Goal: Information Seeking & Learning: Learn about a topic

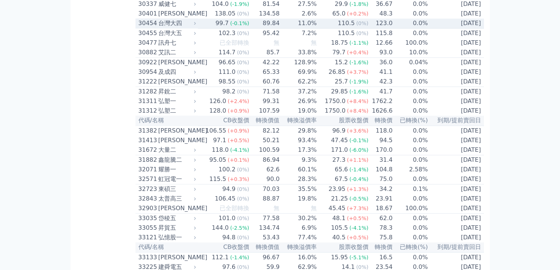
scroll to position [1144, 0]
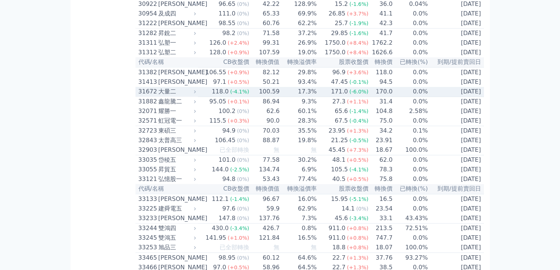
click at [238, 94] on span "(-4.1%)" at bounding box center [239, 92] width 19 height 6
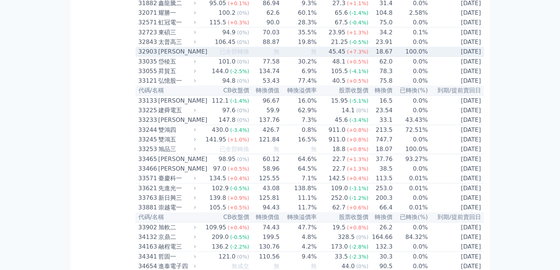
scroll to position [1476, 0]
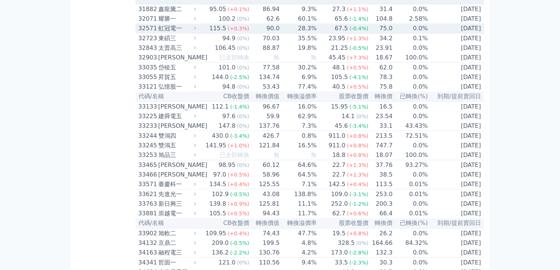
click at [187, 33] on div "虹冠電一" at bounding box center [176, 28] width 36 height 9
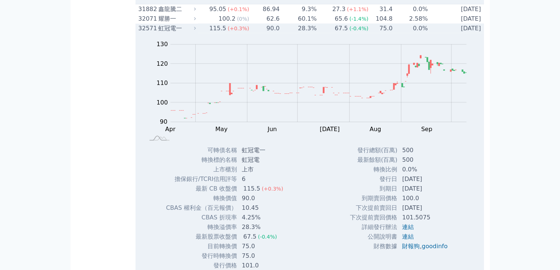
click at [156, 33] on div "32571" at bounding box center [147, 28] width 18 height 9
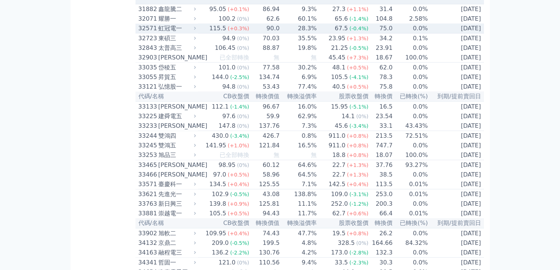
click at [156, 33] on div "32571" at bounding box center [147, 28] width 18 height 9
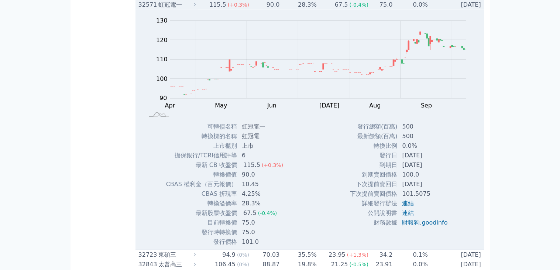
scroll to position [1513, 0]
